Goal: Task Accomplishment & Management: Complete application form

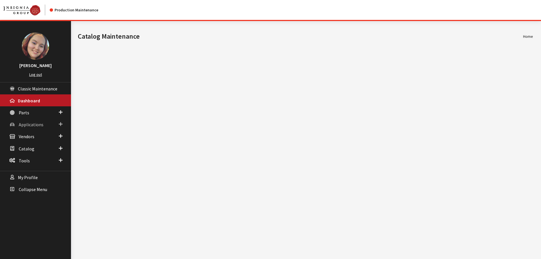
click at [30, 122] on span "Applications" at bounding box center [31, 125] width 25 height 6
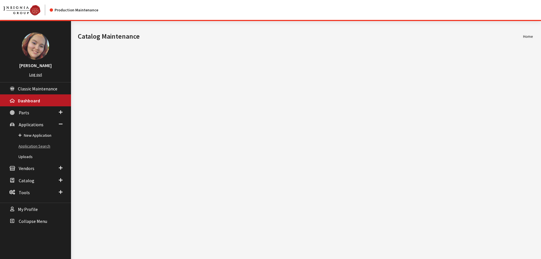
click at [26, 149] on link "Application Search" at bounding box center [35, 146] width 71 height 11
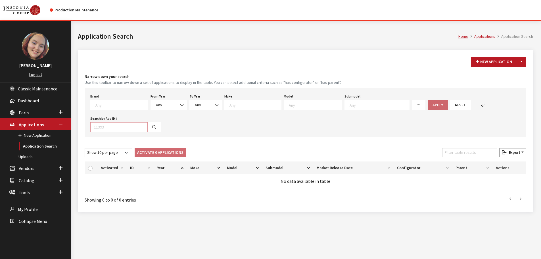
click at [111, 129] on input "Search by App ID #" at bounding box center [118, 127] width 57 height 10
type input "30957"
select select
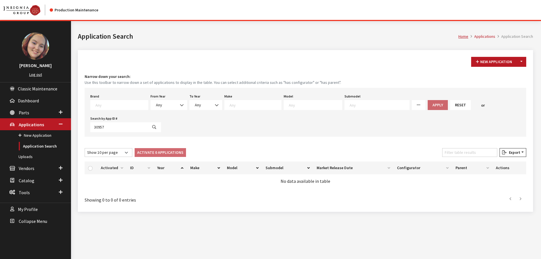
select select
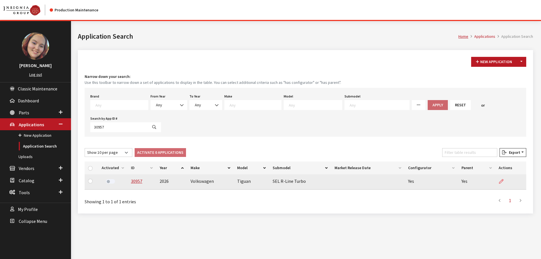
click at [503, 183] on icon at bounding box center [501, 181] width 5 height 5
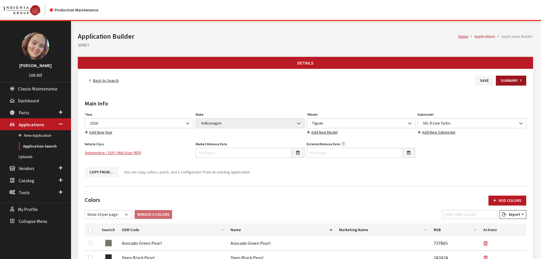
click at [520, 80] on icon "button" at bounding box center [520, 81] width 1 height 4
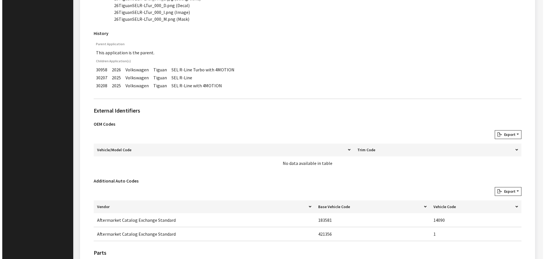
scroll to position [340, 0]
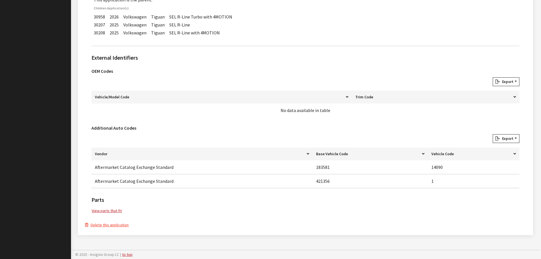
click at [107, 225] on button "Delete this application" at bounding box center [107, 224] width 44 height 7
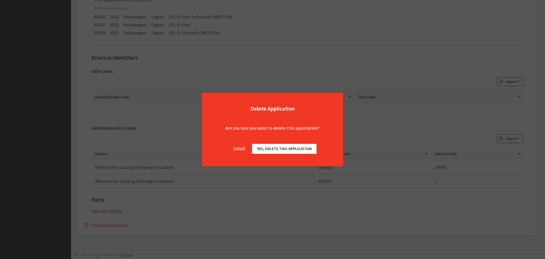
click at [300, 151] on button "Yes, delete this application" at bounding box center [284, 149] width 64 height 10
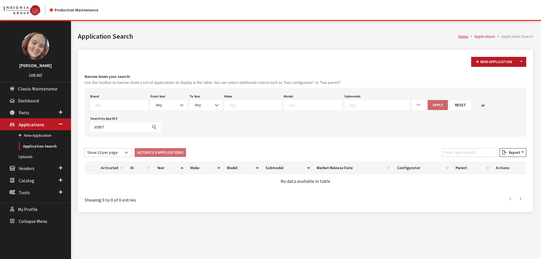
click at [97, 104] on textarea "Search" at bounding box center [121, 104] width 53 height 5
type textarea "vw"
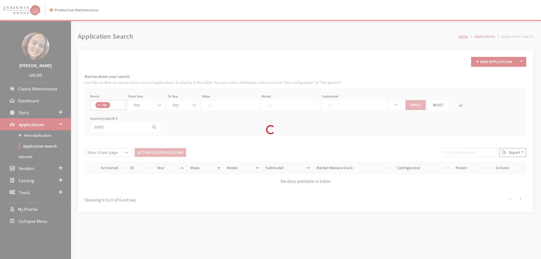
select select "11"
select select
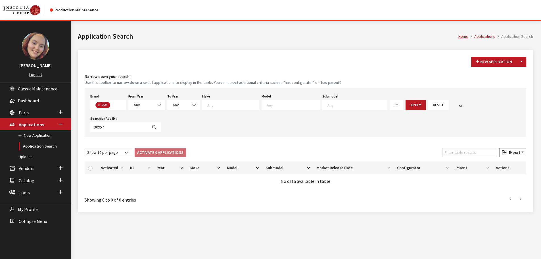
scroll to position [156, 0]
click at [149, 106] on span "Any" at bounding box center [146, 105] width 29 height 6
select select "2026"
select select
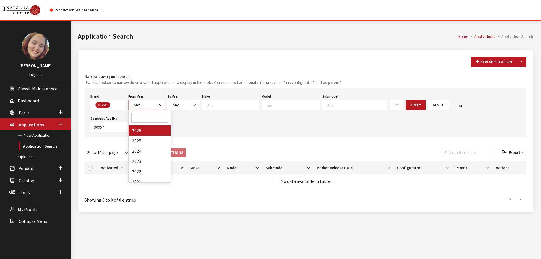
select select
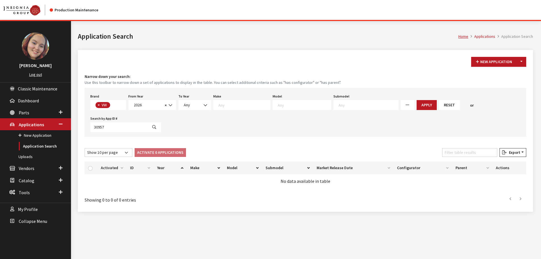
click at [277, 107] on span at bounding box center [302, 105] width 58 height 10
type textarea "ti"
select select "297"
select select
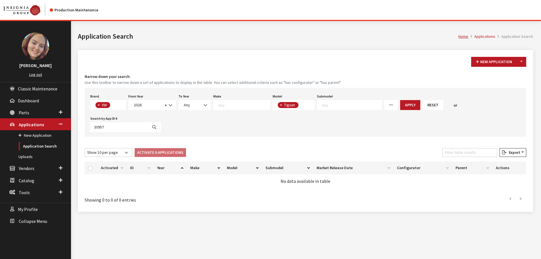
scroll to position [27, 0]
click at [400, 106] on button "Apply" at bounding box center [410, 105] width 20 height 10
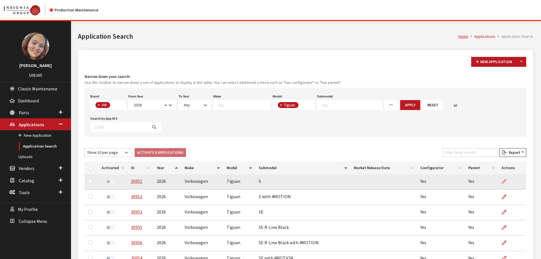
click at [505, 179] on icon at bounding box center [504, 181] width 5 height 5
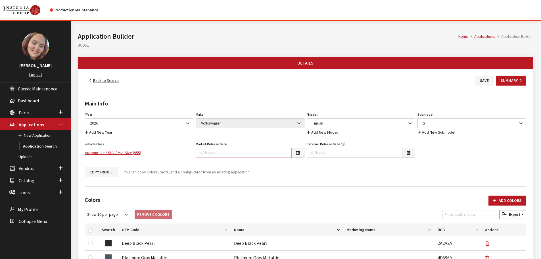
click at [246, 154] on input "Market Release Date" at bounding box center [244, 153] width 96 height 10
type input "[DATE]"
click at [323, 161] on div "External Release Date" at bounding box center [361, 151] width 111 height 22
click at [486, 83] on button "Save" at bounding box center [484, 81] width 18 height 10
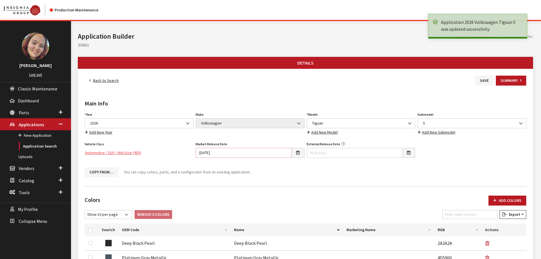
drag, startPoint x: 217, startPoint y: 153, endPoint x: 181, endPoint y: 150, distance: 36.8
click at [181, 150] on div "Year Select Year 2026 2025 2024 2023 2022 2021 2020 2019 2018 2017 2016 2015 20…" at bounding box center [305, 143] width 444 height 66
click at [112, 80] on link "Back to Search" at bounding box center [104, 81] width 39 height 10
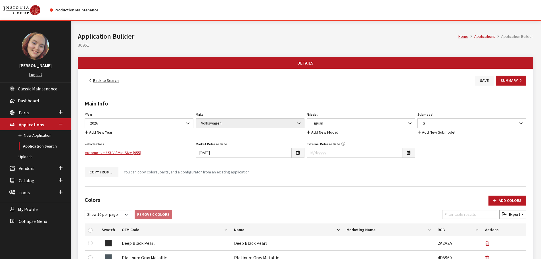
click at [486, 82] on button "Save" at bounding box center [484, 81] width 18 height 10
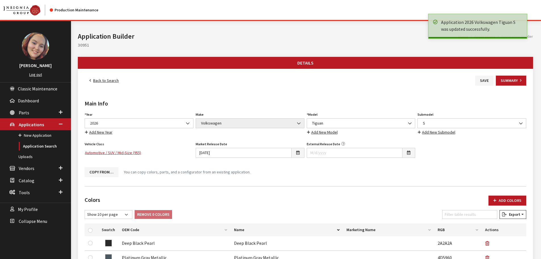
click at [107, 80] on link "Back to Search" at bounding box center [104, 81] width 39 height 10
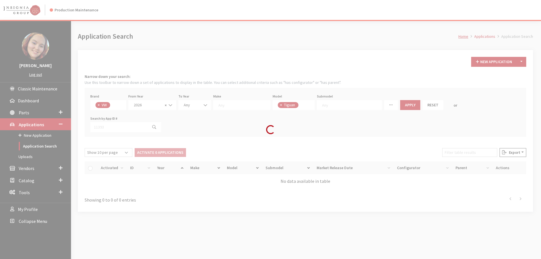
scroll to position [25, 0]
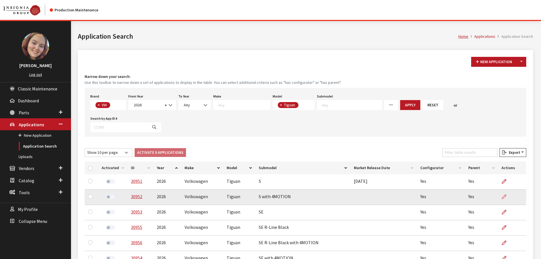
click at [506, 194] on icon at bounding box center [504, 196] width 5 height 5
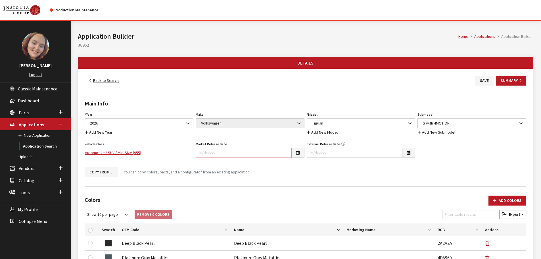
click at [268, 152] on input "Market Release Date" at bounding box center [244, 153] width 96 height 10
paste input "[DATE]"
type input "[DATE]"
click at [480, 79] on button "Save" at bounding box center [484, 81] width 18 height 10
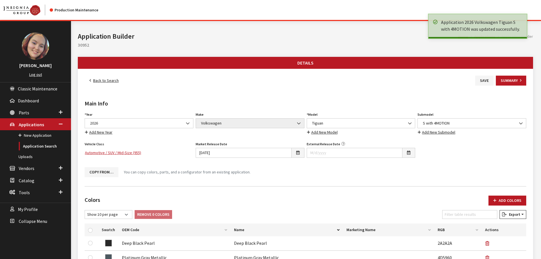
drag, startPoint x: 0, startPoint y: 0, endPoint x: 105, endPoint y: 81, distance: 132.2
click at [105, 81] on link "Back to Search" at bounding box center [104, 81] width 39 height 10
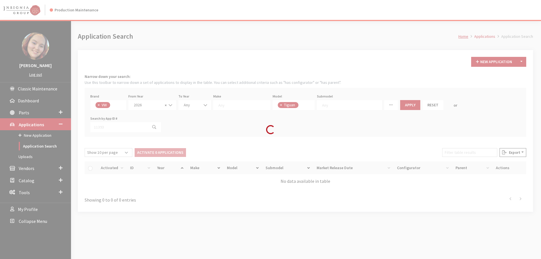
scroll to position [25, 0]
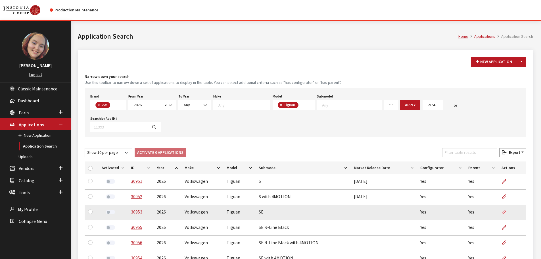
click at [505, 210] on icon at bounding box center [504, 212] width 5 height 5
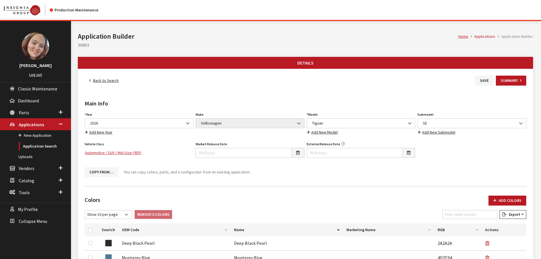
type input "[DATE]"
click at [478, 79] on button "Save" at bounding box center [484, 81] width 18 height 10
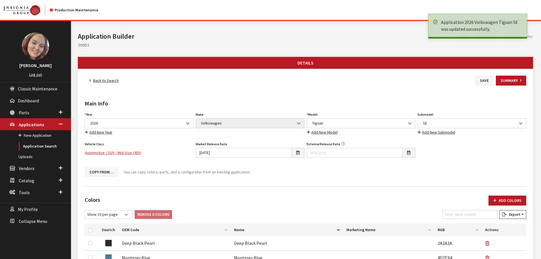
click at [103, 82] on link "Back to Search" at bounding box center [104, 81] width 39 height 10
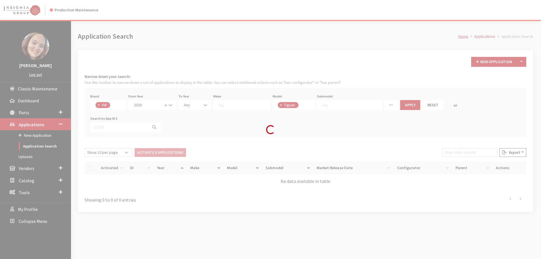
scroll to position [25, 0]
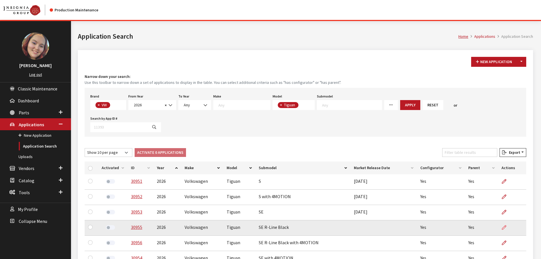
click at [505, 225] on icon at bounding box center [504, 227] width 5 height 5
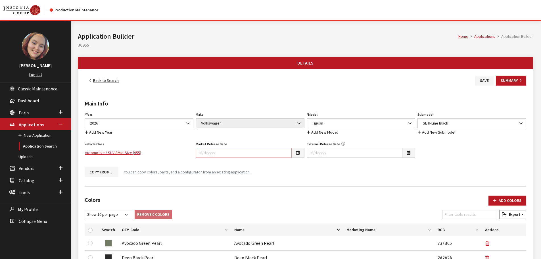
click at [223, 156] on input "Market Release Date" at bounding box center [244, 153] width 96 height 10
paste input "[DATE]"
type input "[DATE]"
click at [483, 80] on button "Save" at bounding box center [484, 81] width 18 height 10
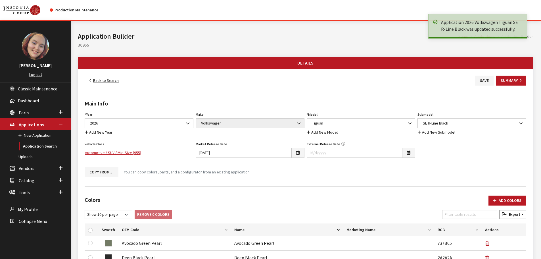
click at [103, 79] on link "Back to Search" at bounding box center [104, 81] width 39 height 10
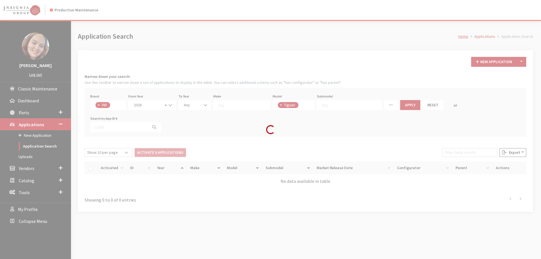
scroll to position [25, 0]
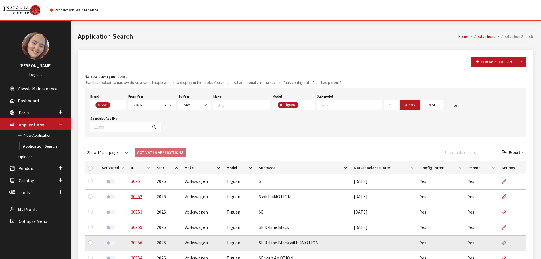
click at [506, 240] on icon at bounding box center [504, 242] width 5 height 5
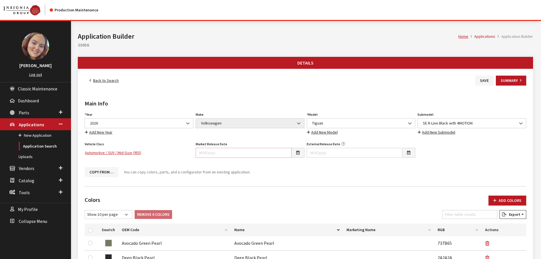
click at [280, 154] on input "Market Release Date" at bounding box center [244, 153] width 96 height 10
paste input "[DATE]"
type input "[DATE]"
click at [484, 83] on button "Save" at bounding box center [484, 81] width 18 height 10
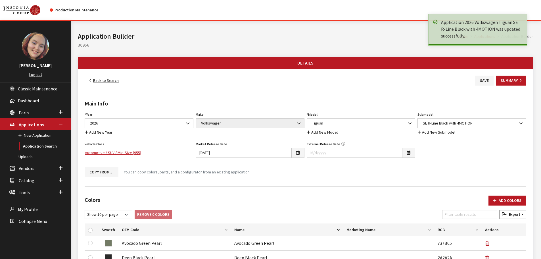
click at [104, 81] on link "Back to Search" at bounding box center [104, 81] width 39 height 10
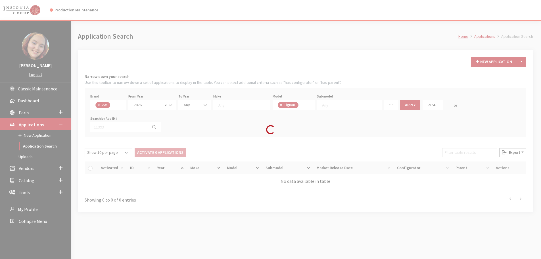
scroll to position [25, 0]
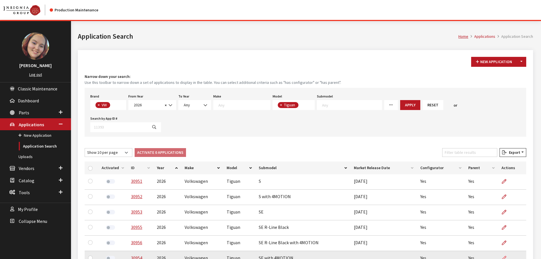
click at [505, 256] on icon at bounding box center [504, 258] width 5 height 5
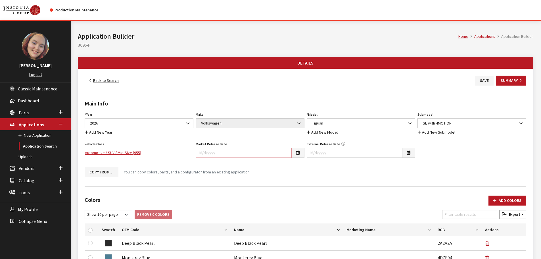
click at [222, 154] on input "Market Release Date" at bounding box center [244, 153] width 96 height 10
paste input "[DATE]"
type input "[DATE]"
click at [341, 142] on icon "button" at bounding box center [343, 144] width 4 height 4
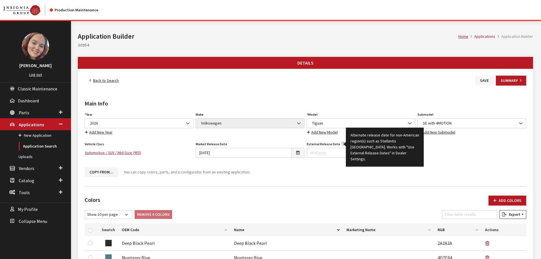
click at [488, 80] on button "Save" at bounding box center [484, 81] width 18 height 10
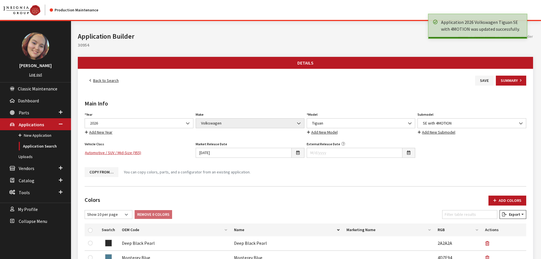
drag, startPoint x: 0, startPoint y: 0, endPoint x: 98, endPoint y: 81, distance: 127.3
click at [98, 81] on link "Back to Search" at bounding box center [104, 81] width 39 height 10
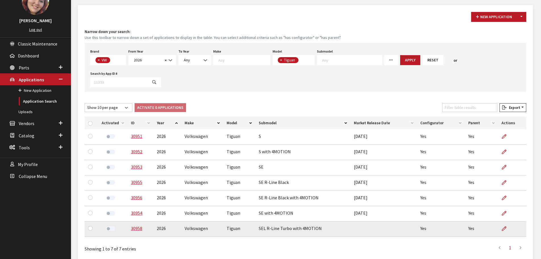
scroll to position [48, 0]
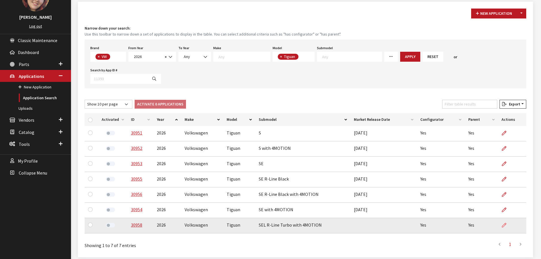
click at [508, 218] on link at bounding box center [506, 225] width 10 height 14
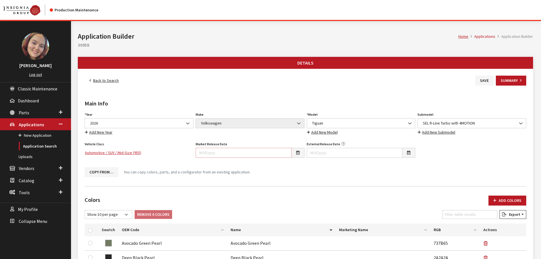
click at [237, 154] on input "Market Release Date" at bounding box center [244, 153] width 96 height 10
paste input "[DATE]"
type input "[DATE]"
click at [484, 83] on button "Save" at bounding box center [484, 81] width 18 height 10
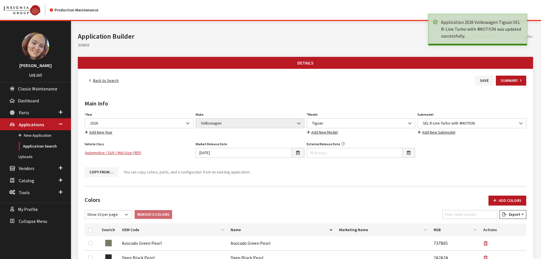
click at [104, 82] on link "Back to Search" at bounding box center [104, 81] width 39 height 10
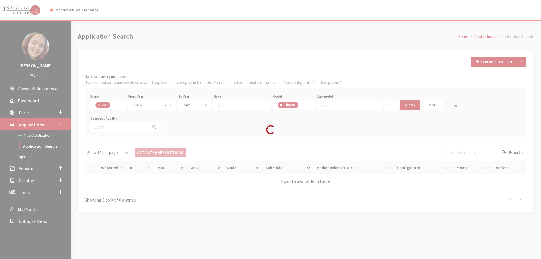
scroll to position [25, 0]
